Goal: Find specific page/section: Find specific page/section

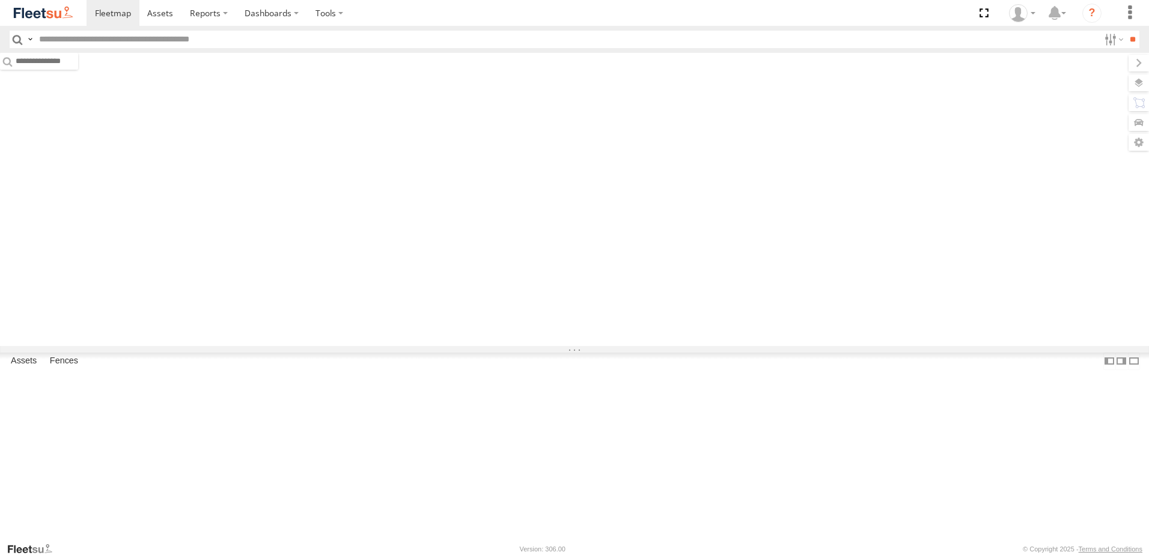
click at [29, 38] on label at bounding box center [30, 39] width 10 height 17
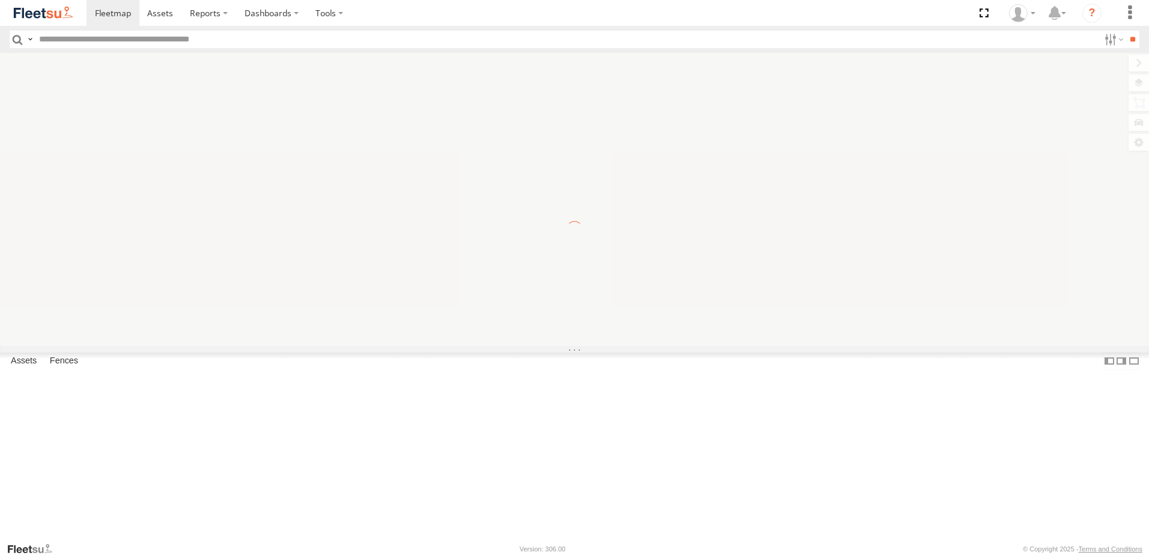
click at [0, 0] on span "Driver Last Name" at bounding box center [0, 0] width 0 height 0
click at [124, 39] on input "text" at bounding box center [566, 39] width 1065 height 17
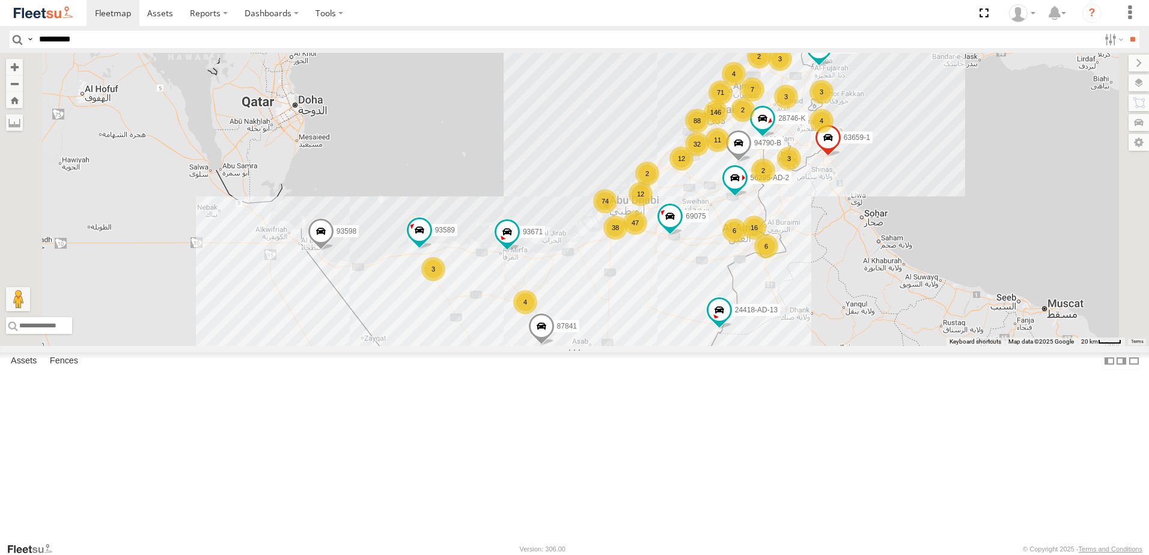
type input "*********"
click at [1126, 31] on input "**" at bounding box center [1133, 39] width 14 height 17
click at [0, 0] on span at bounding box center [0, 0] width 0 height 0
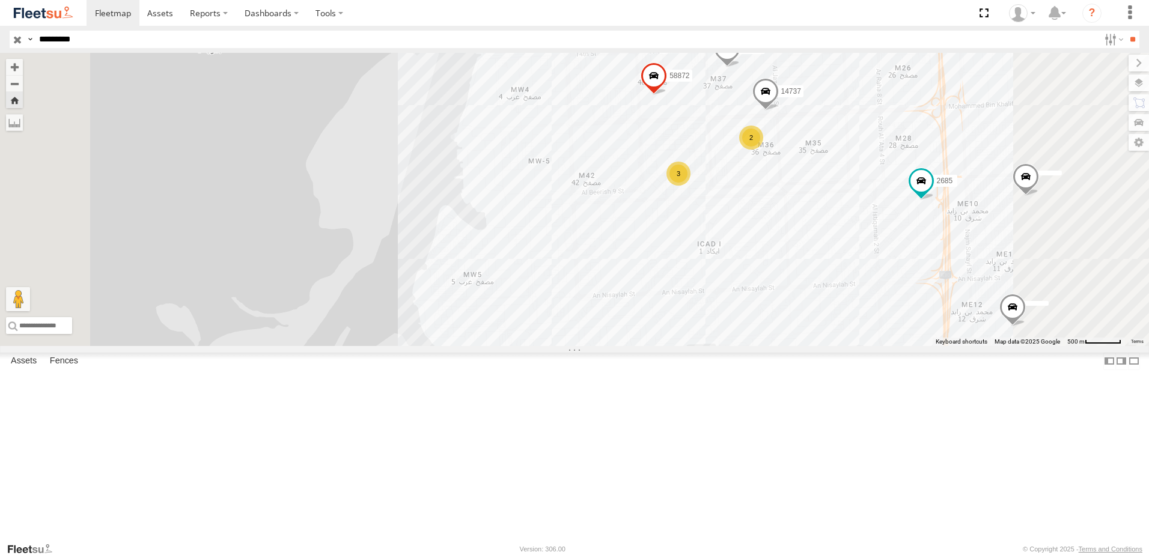
click at [0, 0] on span at bounding box center [0, 0] width 0 height 0
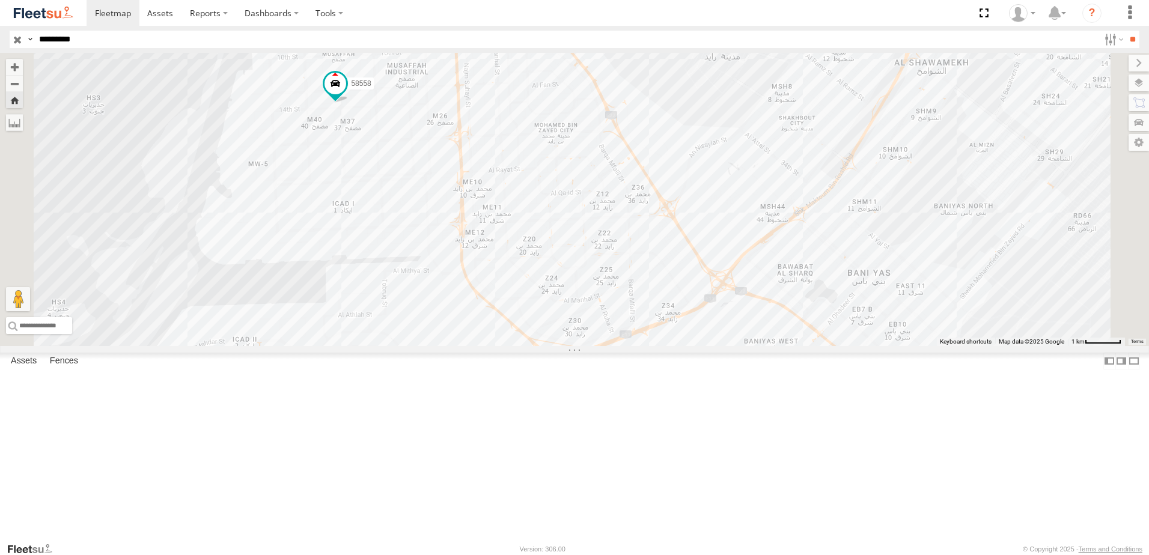
click at [16, 343] on div at bounding box center [11, 339] width 7 height 7
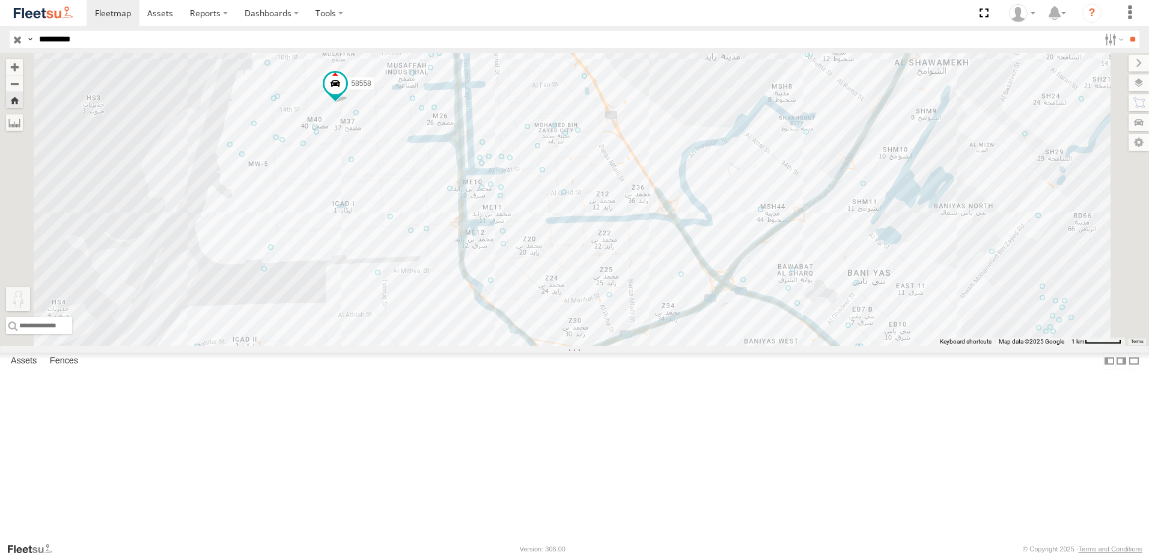
drag, startPoint x: 322, startPoint y: 503, endPoint x: 317, endPoint y: 522, distance: 19.7
click at [317, 346] on div "58558 To activate drag with keyboard, press Alt + Enter. Once in keyboard drag …" at bounding box center [574, 199] width 1149 height 293
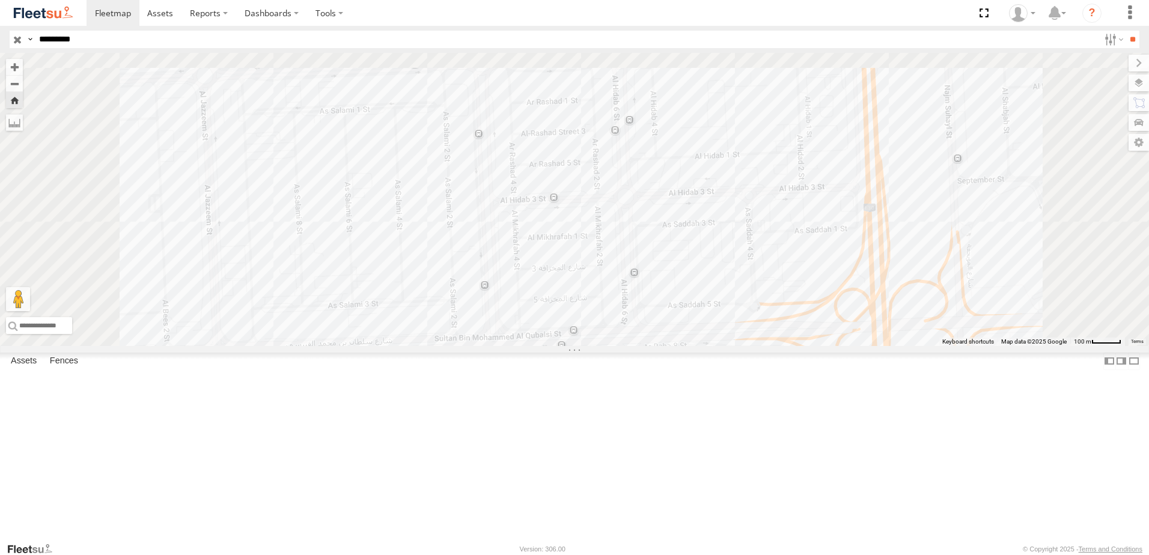
drag, startPoint x: 588, startPoint y: 115, endPoint x: 568, endPoint y: 288, distance: 173.7
click at [569, 286] on div "58558 No data available." at bounding box center [574, 199] width 1149 height 293
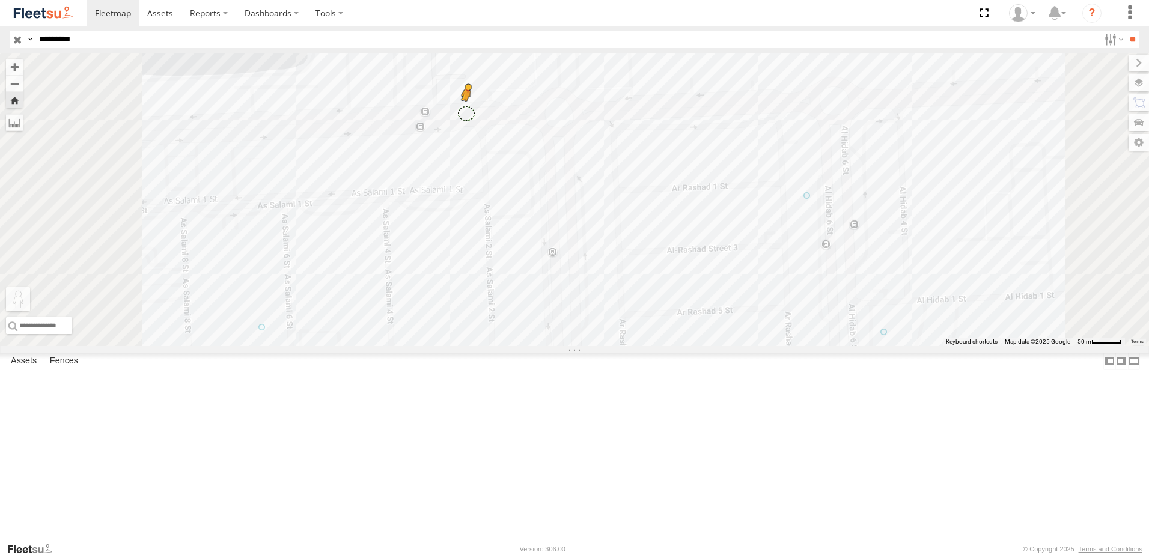
drag, startPoint x: 318, startPoint y: 494, endPoint x: 620, endPoint y: 209, distance: 415.5
click at [620, 209] on div "58558 To activate drag with keyboard, press Alt + Enter. Once in keyboard drag …" at bounding box center [574, 199] width 1149 height 293
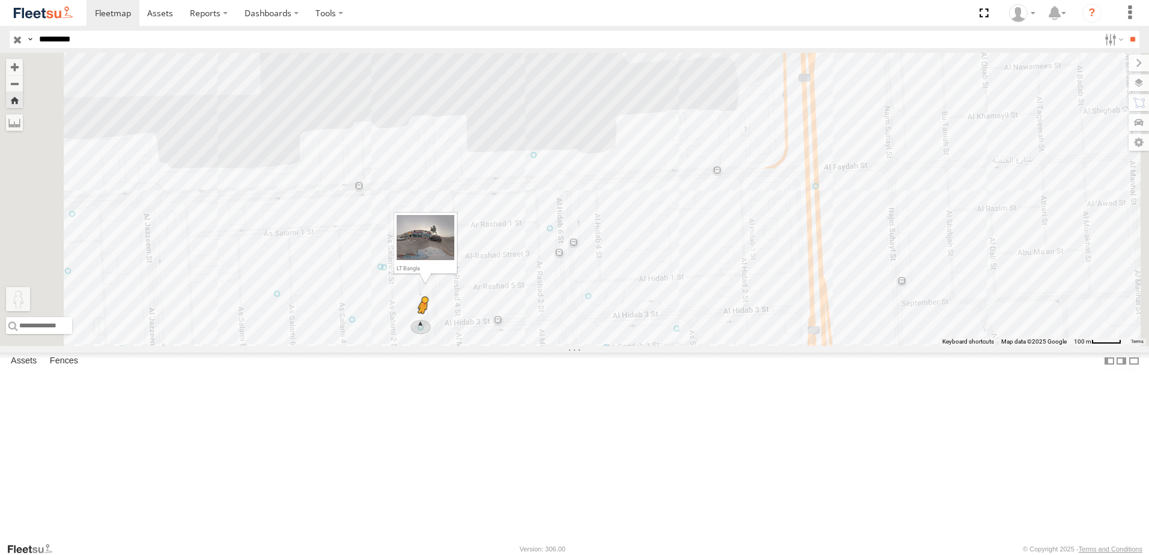
drag, startPoint x: 315, startPoint y: 493, endPoint x: 574, endPoint y: 424, distance: 267.4
click at [574, 346] on div "58558 To activate drag with keyboard, press Alt + Enter. Once in keyboard drag …" at bounding box center [574, 199] width 1149 height 293
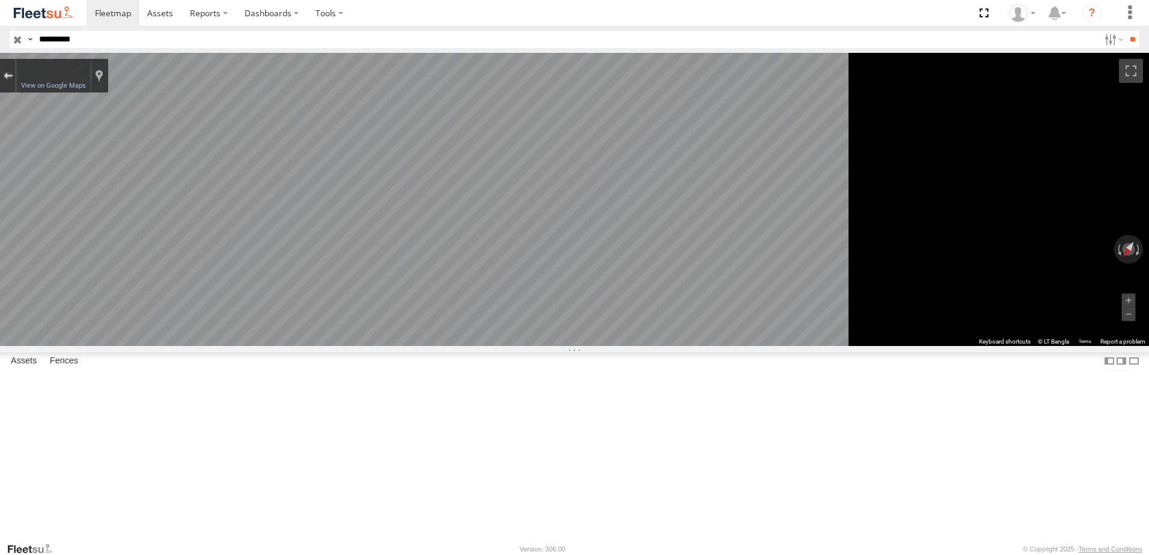
click at [13, 73] on div "Exit the Street View" at bounding box center [8, 75] width 9 height 7
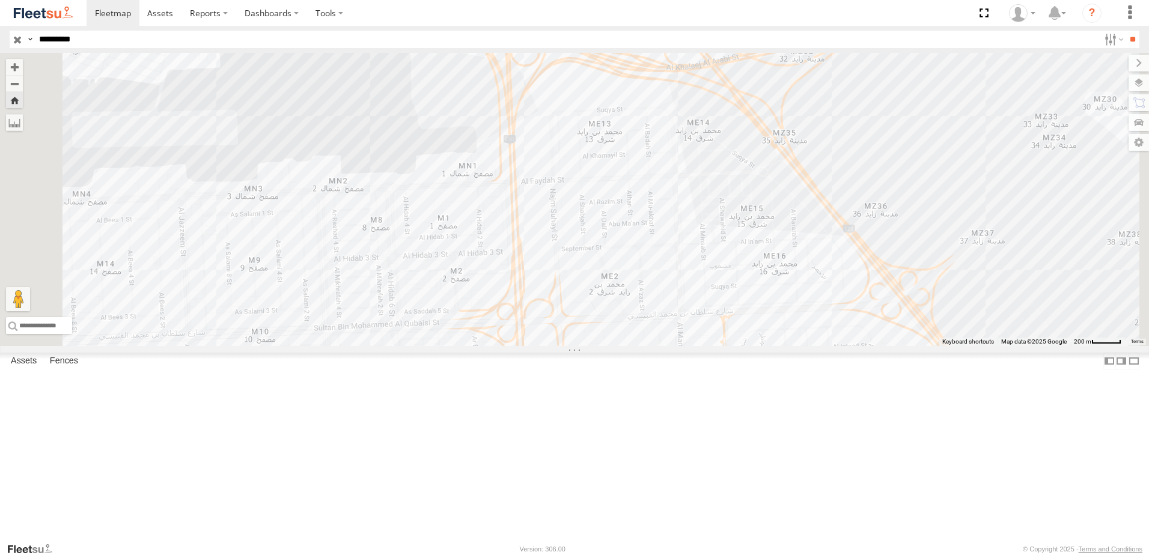
drag, startPoint x: 420, startPoint y: 336, endPoint x: 470, endPoint y: 333, distance: 50.0
click at [470, 333] on div "58558 Loading..." at bounding box center [574, 199] width 1149 height 293
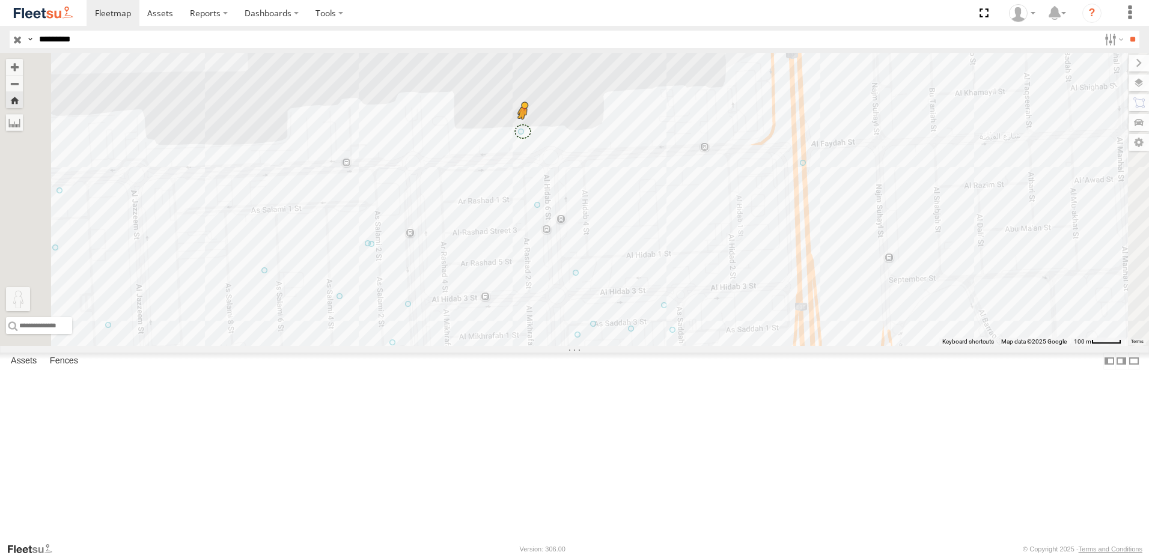
drag, startPoint x: 321, startPoint y: 485, endPoint x: 675, endPoint y: 229, distance: 436.2
click at [675, 229] on div "58558 To activate drag with keyboard, press Alt + Enter. Once in keyboard drag …" at bounding box center [574, 199] width 1149 height 293
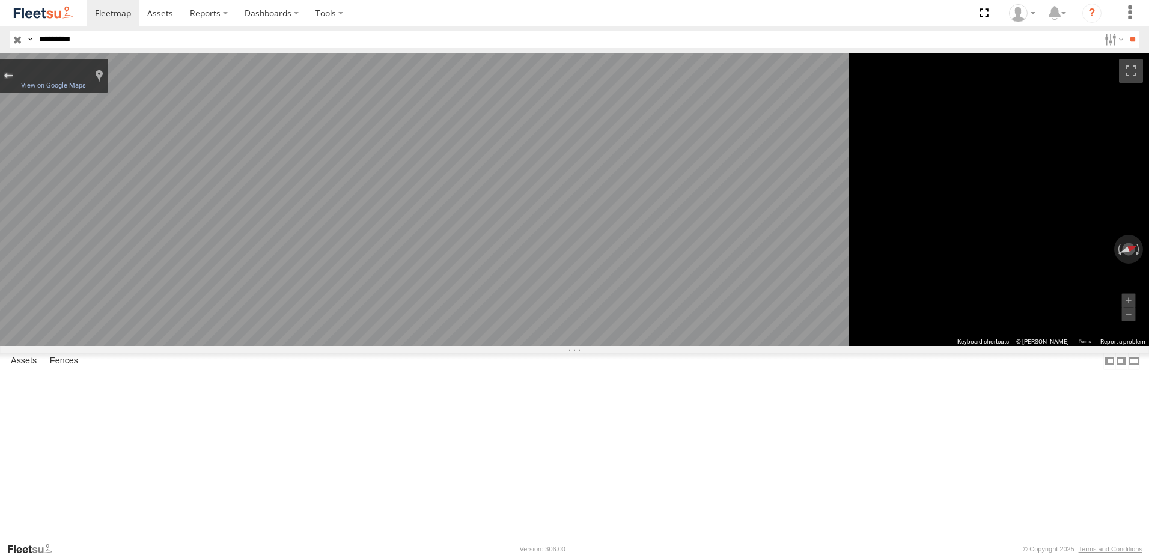
click at [13, 79] on div "Exit the Street View" at bounding box center [8, 75] width 9 height 7
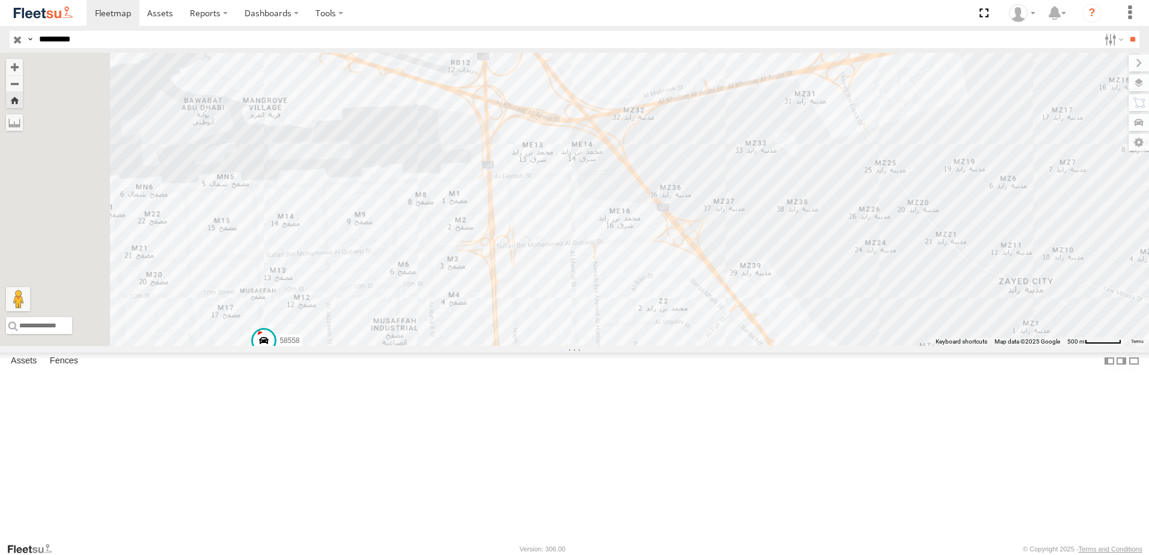
drag, startPoint x: 455, startPoint y: 284, endPoint x: 552, endPoint y: 298, distance: 98.4
click at [552, 298] on div "58558 No data available." at bounding box center [574, 199] width 1149 height 293
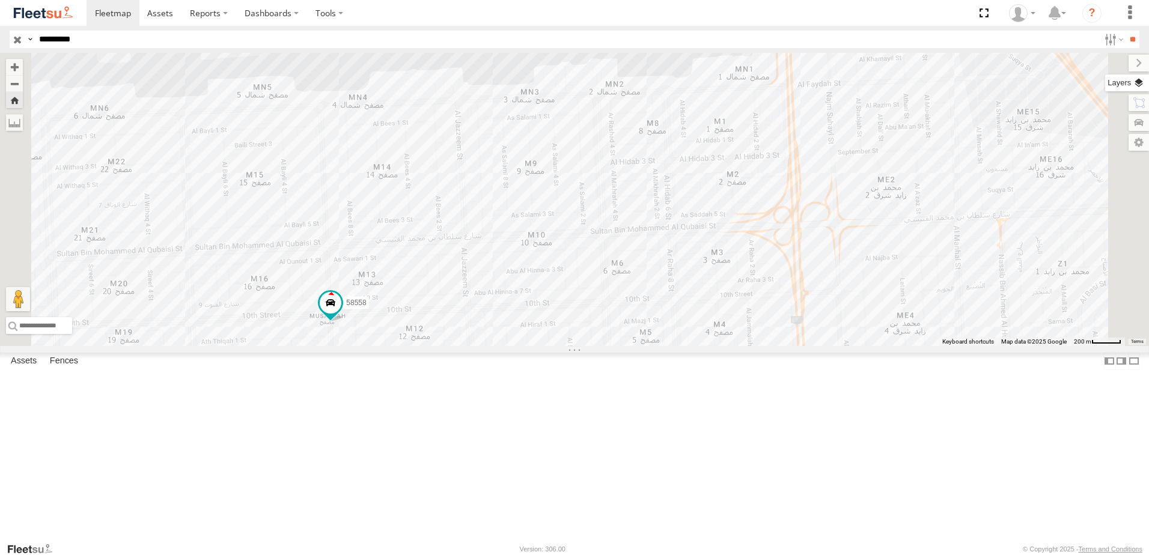
click at [1133, 81] on label at bounding box center [1128, 83] width 44 height 17
click at [0, 0] on label at bounding box center [0, 0] width 0 height 0
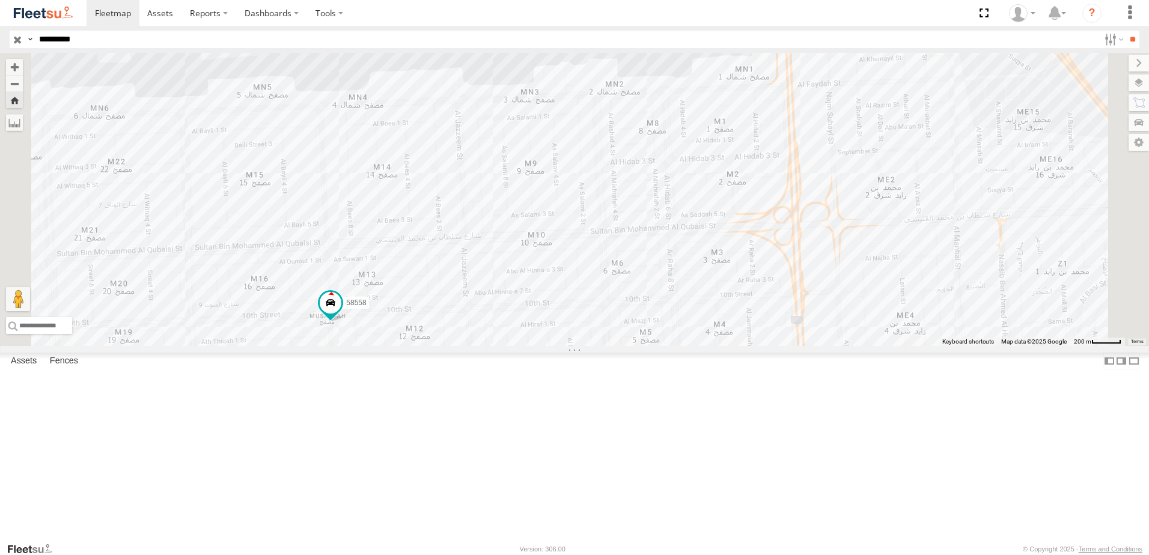
click at [0, 0] on div "Basemaps" at bounding box center [0, 0] width 0 height 0
click at [0, 0] on label at bounding box center [0, 0] width 0 height 0
click at [0, 0] on span "Satellite" at bounding box center [0, 0] width 0 height 0
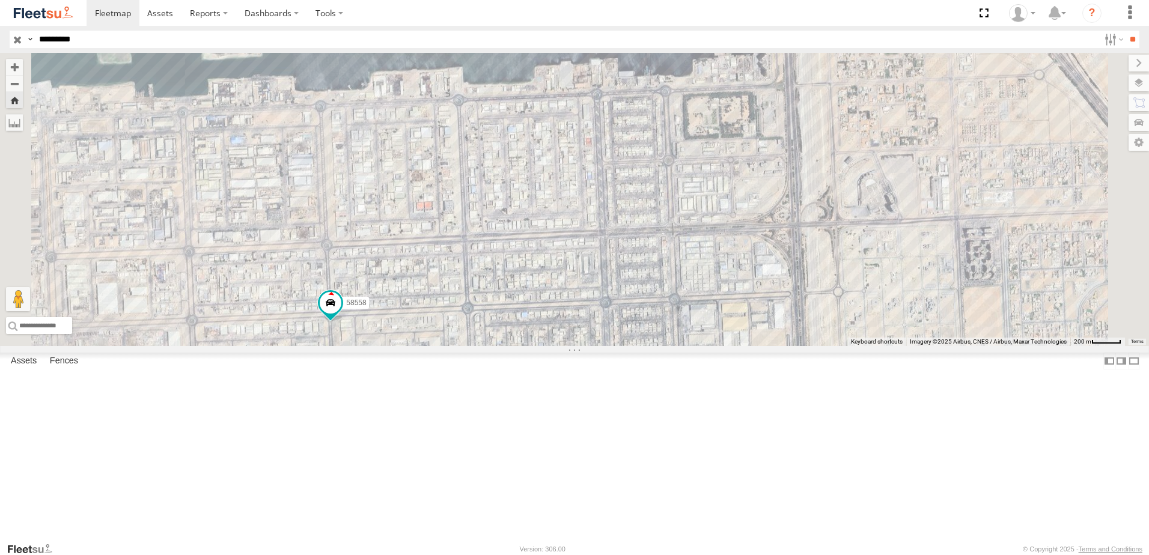
click at [0, 0] on label at bounding box center [0, 0] width 0 height 0
click at [0, 0] on span "Overlays" at bounding box center [0, 0] width 0 height 0
click at [0, 0] on span "Fences" at bounding box center [0, 0] width 0 height 0
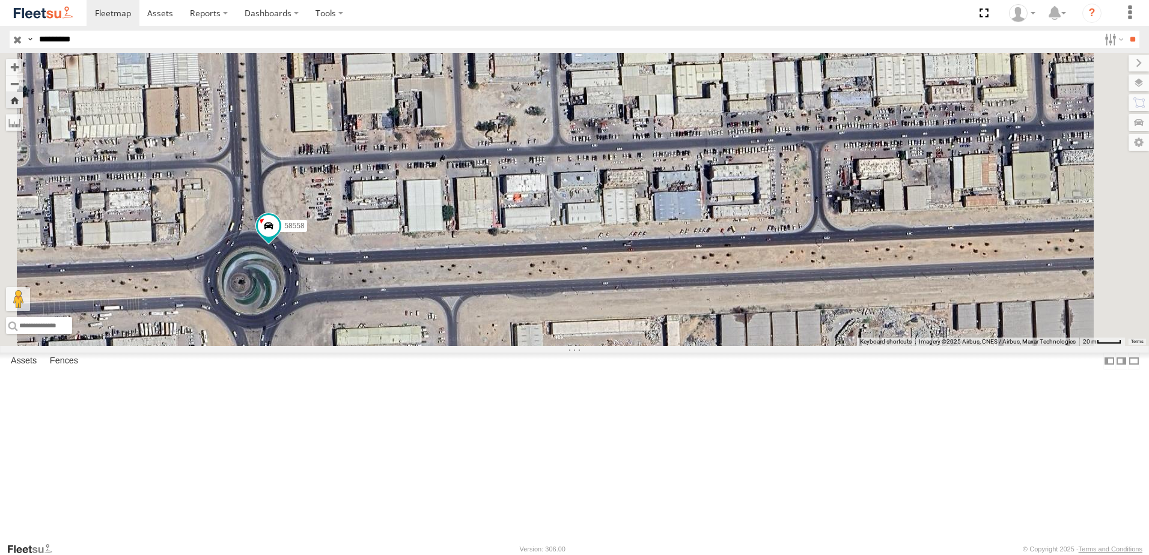
drag, startPoint x: 488, startPoint y: 296, endPoint x: 501, endPoint y: 346, distance: 51.2
click at [501, 344] on div "58558 No data available." at bounding box center [574, 199] width 1149 height 293
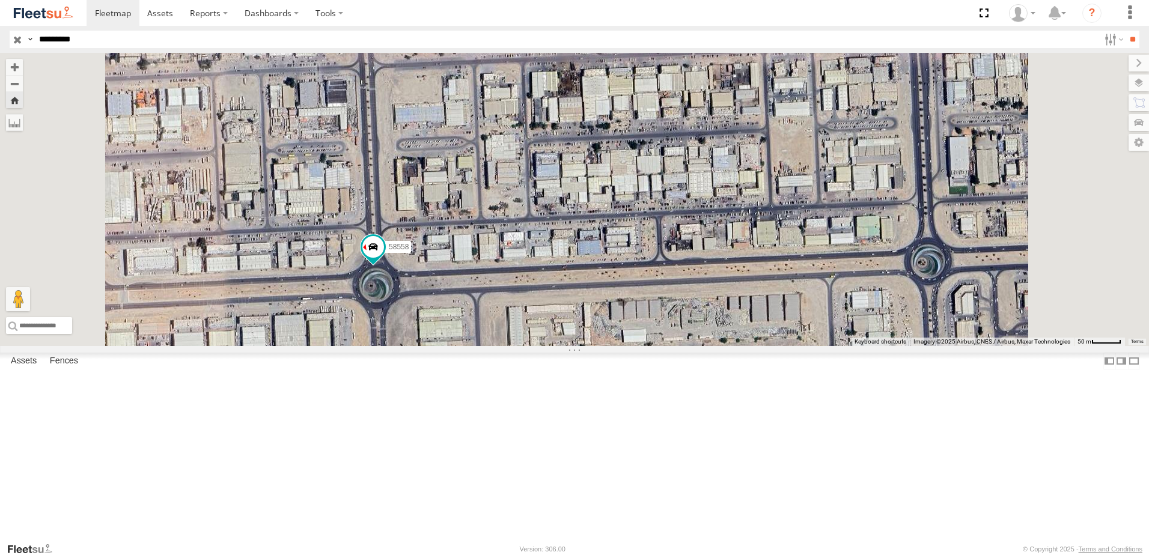
click at [592, 346] on div "58558 No data available." at bounding box center [574, 199] width 1149 height 293
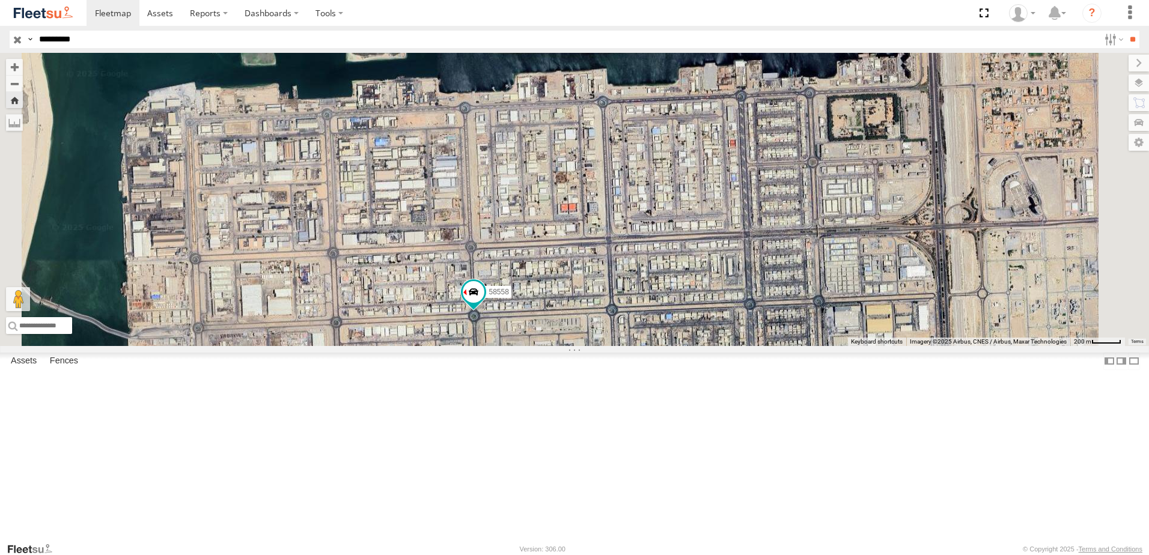
drag, startPoint x: 687, startPoint y: 385, endPoint x: 666, endPoint y: 390, distance: 22.2
click at [673, 346] on div "58558 No data available." at bounding box center [574, 199] width 1149 height 293
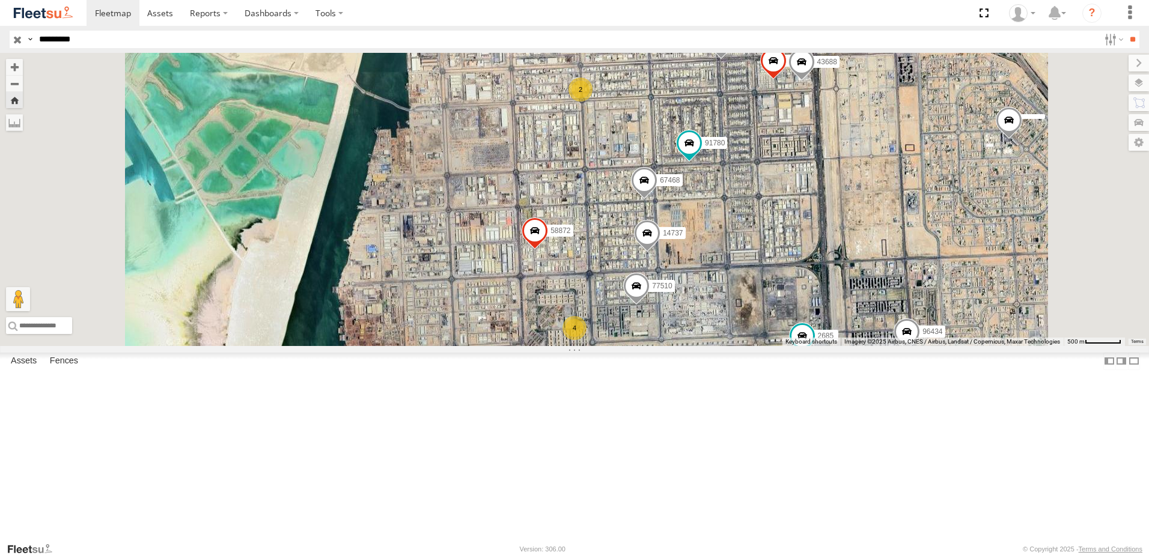
click at [0, 0] on span at bounding box center [0, 0] width 0 height 0
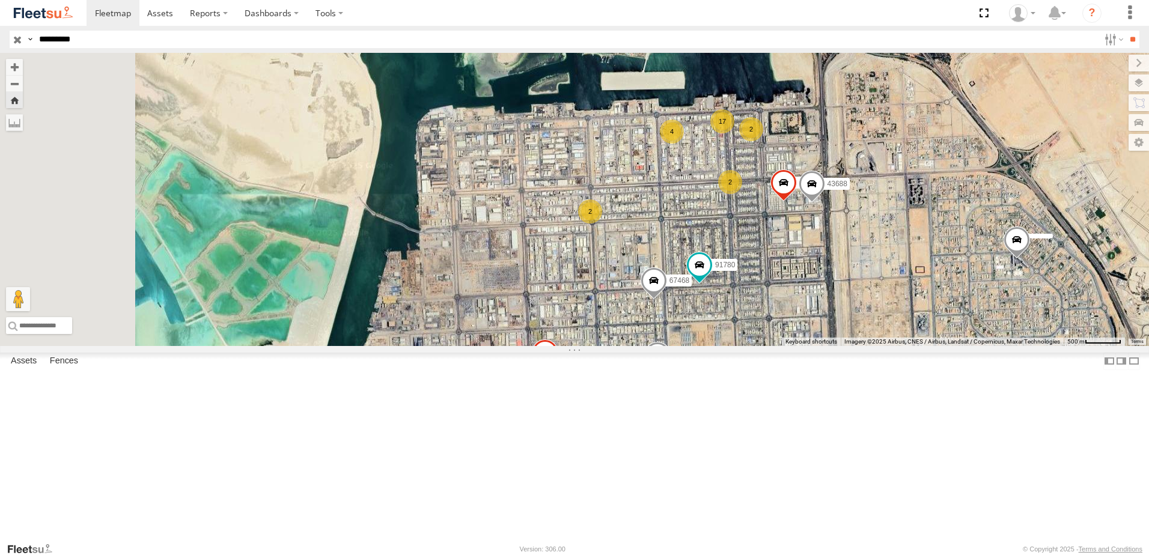
click at [0, 0] on span at bounding box center [0, 0] width 0 height 0
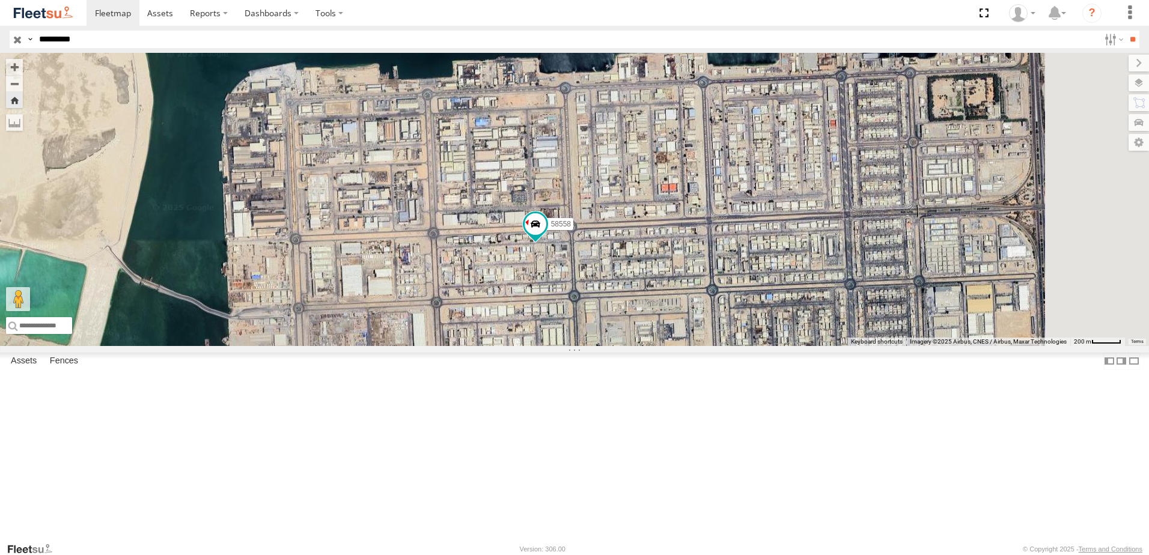
drag, startPoint x: 865, startPoint y: 254, endPoint x: 739, endPoint y: 282, distance: 128.8
click at [739, 282] on div "58558 No data available." at bounding box center [574, 199] width 1149 height 293
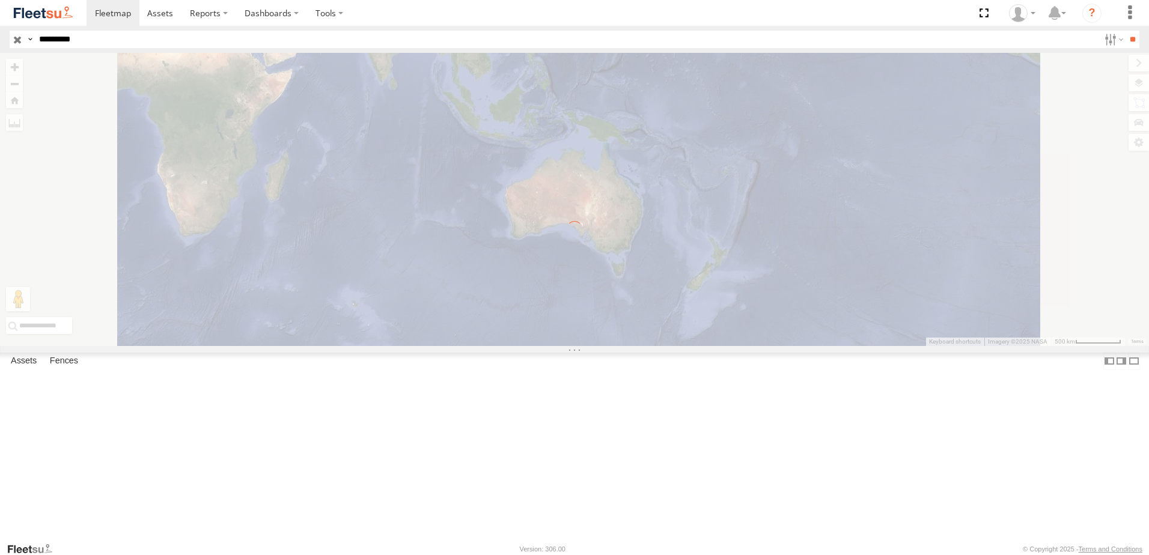
click at [210, 39] on input "*********" at bounding box center [566, 39] width 1065 height 17
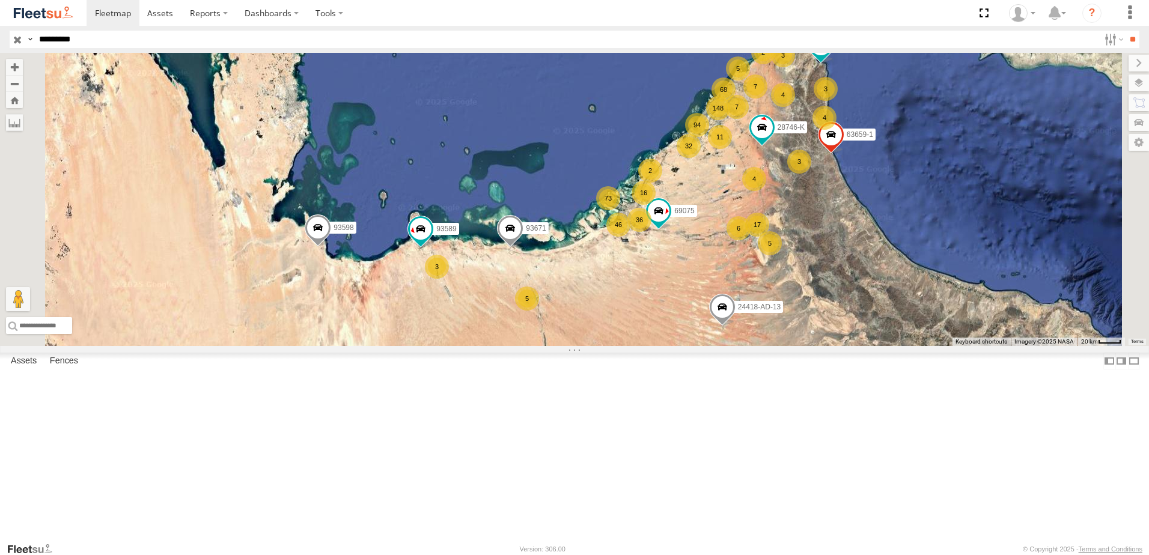
click at [0, 0] on span at bounding box center [0, 0] width 0 height 0
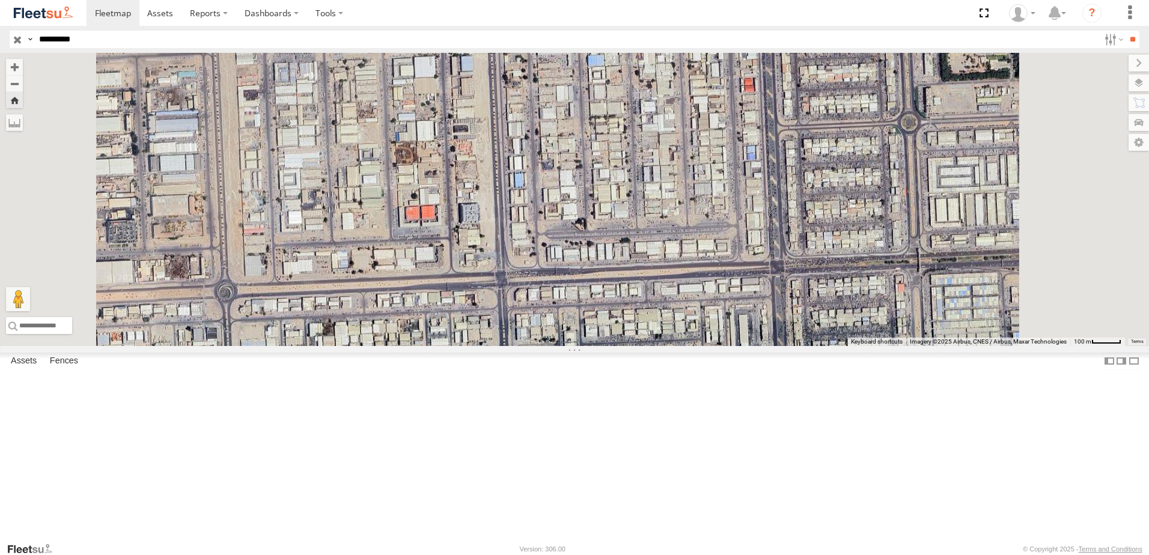
drag, startPoint x: 842, startPoint y: 147, endPoint x: 757, endPoint y: 195, distance: 96.6
click at [757, 195] on div "58558" at bounding box center [574, 199] width 1149 height 293
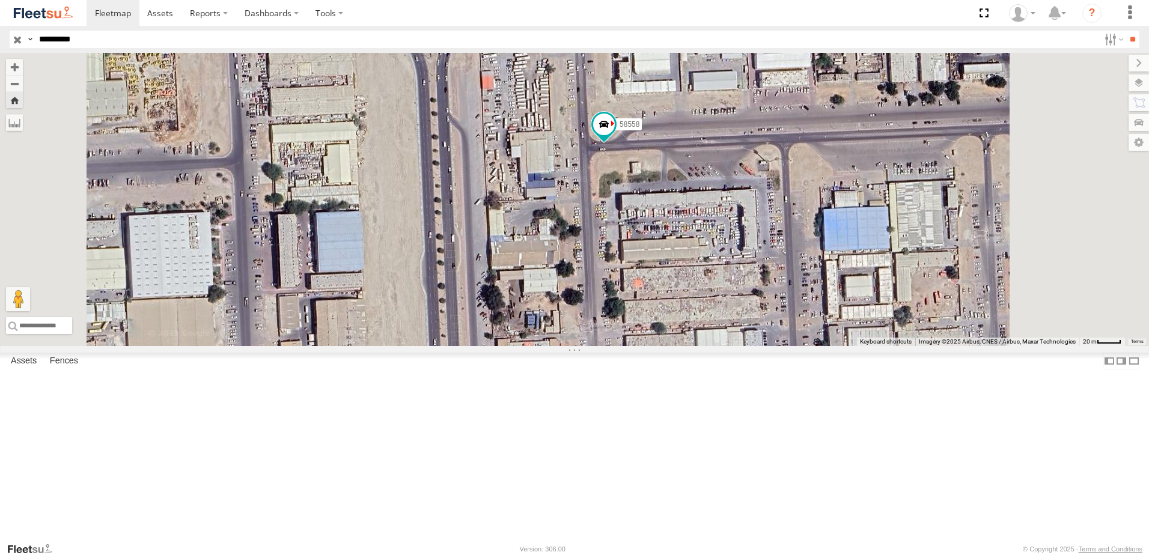
drag, startPoint x: 889, startPoint y: 238, endPoint x: 824, endPoint y: 248, distance: 65.1
click at [834, 248] on div "58558" at bounding box center [574, 199] width 1149 height 293
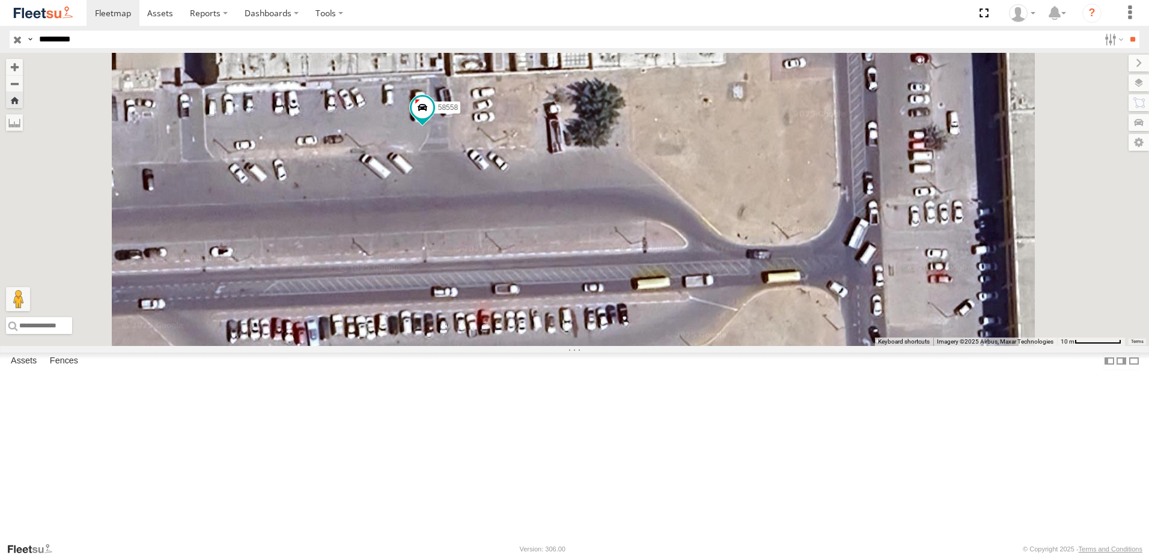
click at [0, 0] on span "Road Works" at bounding box center [0, 0] width 0 height 0
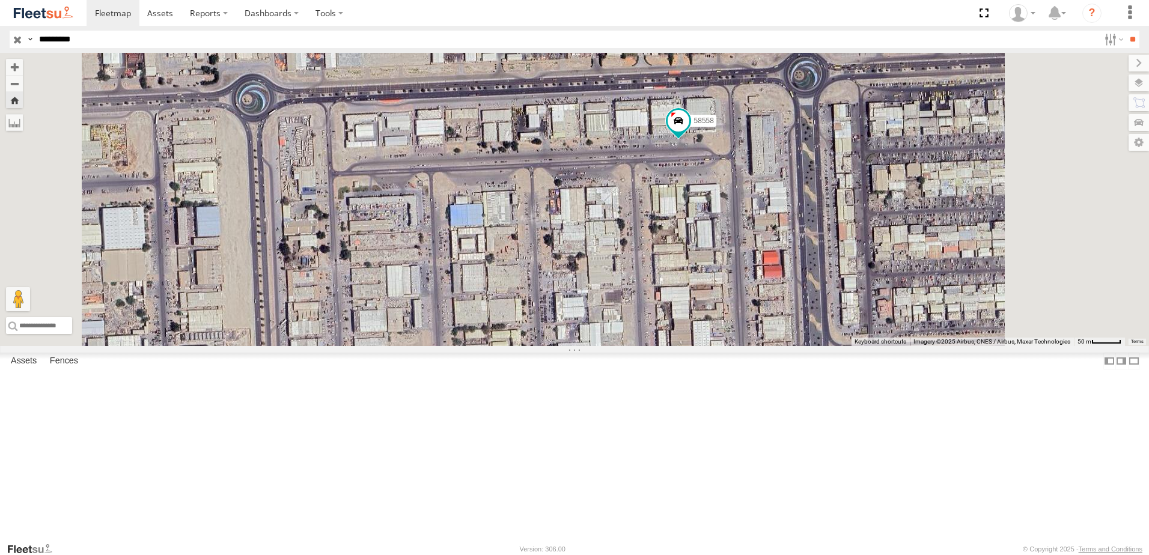
click at [0, 0] on label at bounding box center [0, 0] width 0 height 0
click at [0, 0] on span "Road Works" at bounding box center [0, 0] width 0 height 0
click at [0, 0] on span "Closed Roads" at bounding box center [0, 0] width 0 height 0
click at [0, 0] on label "×" at bounding box center [0, 0] width 0 height 0
